Goal: Find specific page/section: Find specific page/section

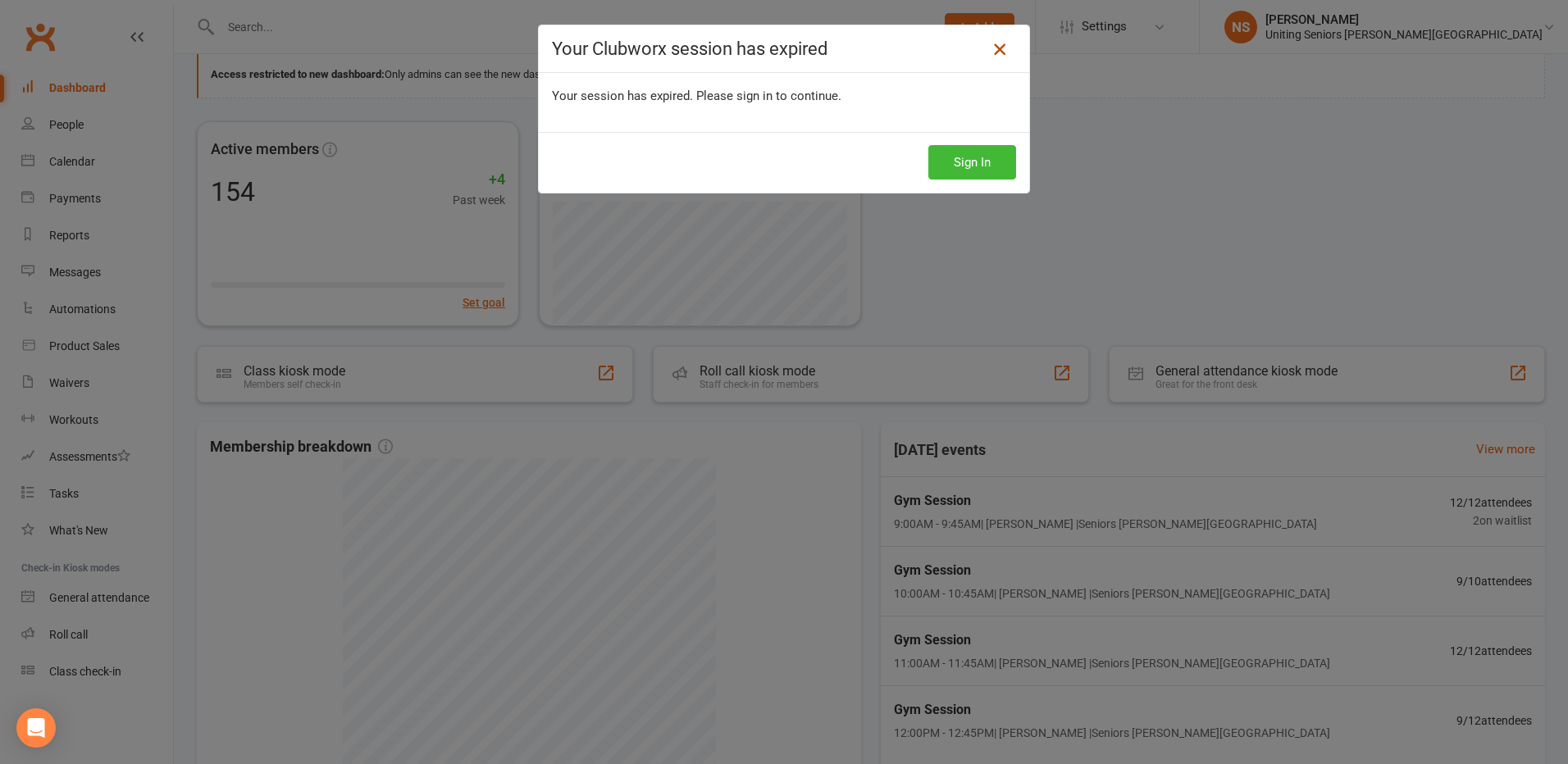
click at [992, 49] on icon at bounding box center [1000, 49] width 20 height 20
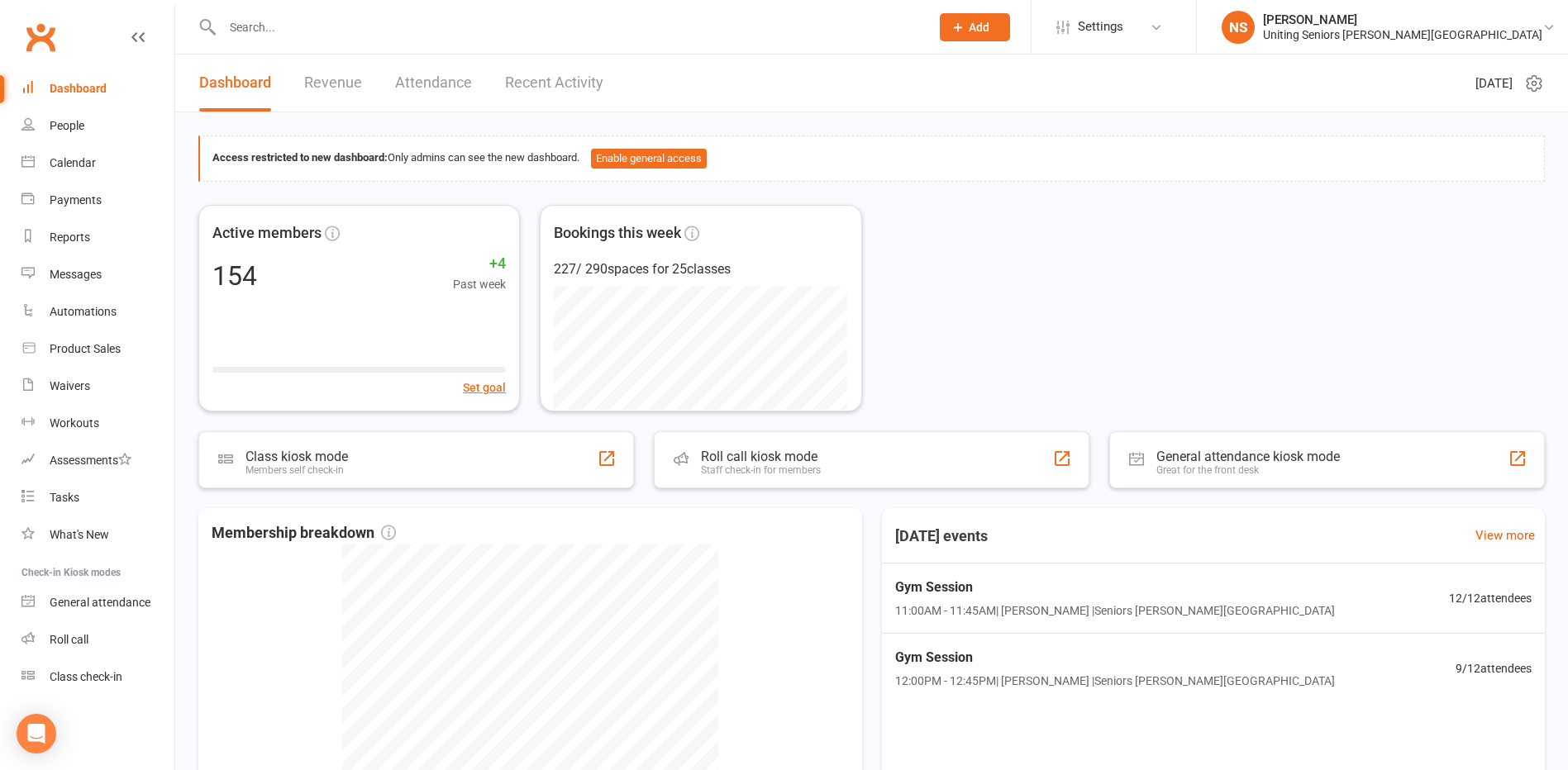
click at [255, 28] on input "text" at bounding box center [568, 27] width 701 height 23
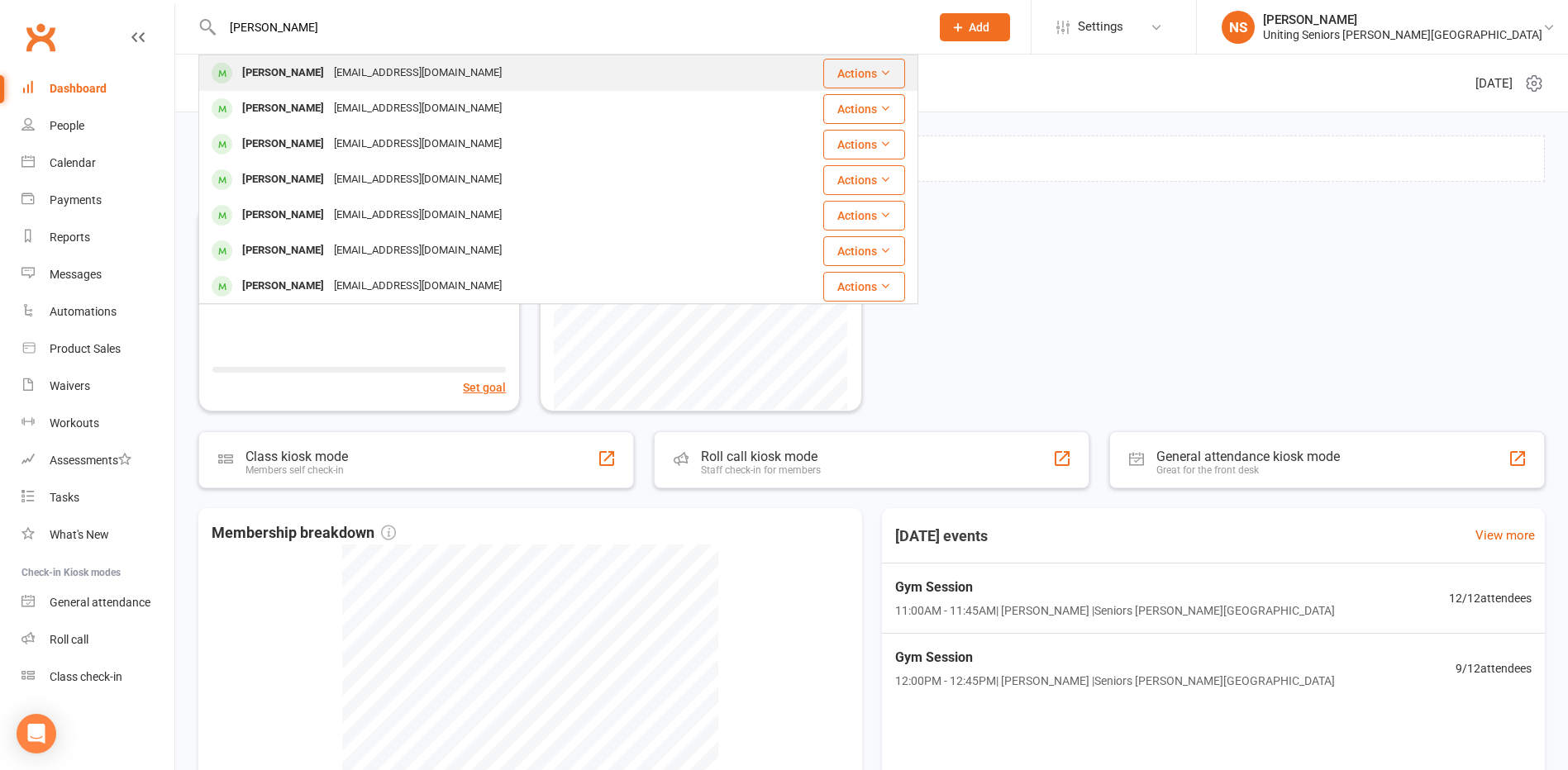
type input "[PERSON_NAME]"
click at [288, 73] on div "[PERSON_NAME]" at bounding box center [283, 73] width 92 height 24
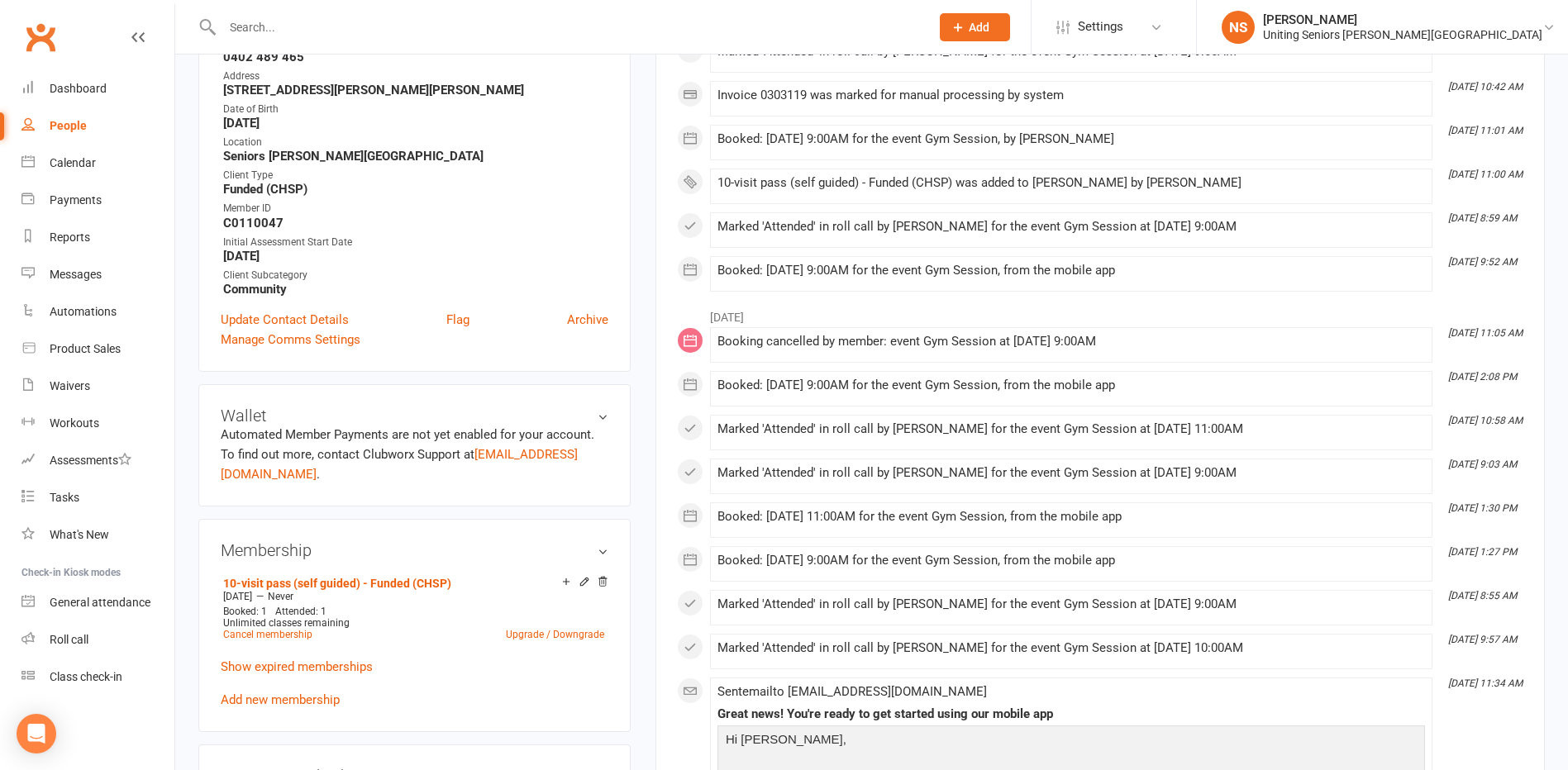
scroll to position [413, 0]
